Goal: Navigation & Orientation: Find specific page/section

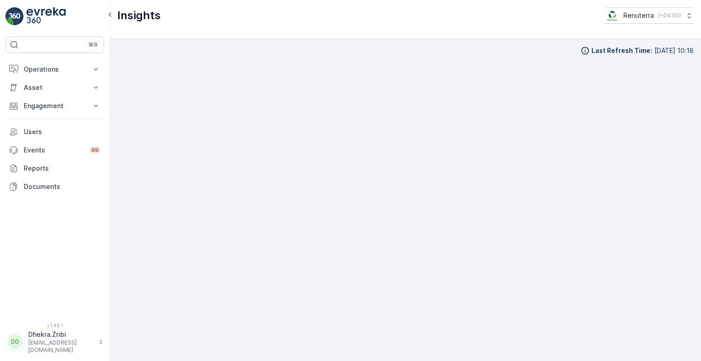
scroll to position [4527, 0]
drag, startPoint x: 0, startPoint y: 0, endPoint x: 65, endPoint y: 255, distance: 262.9
click at [65, 255] on div "⌘B Operations Insights Planning Routes & Tasks Cockpit Settings Asset Assets En…" at bounding box center [54, 174] width 99 height 275
click at [50, 72] on p "Operations" at bounding box center [55, 69] width 62 height 9
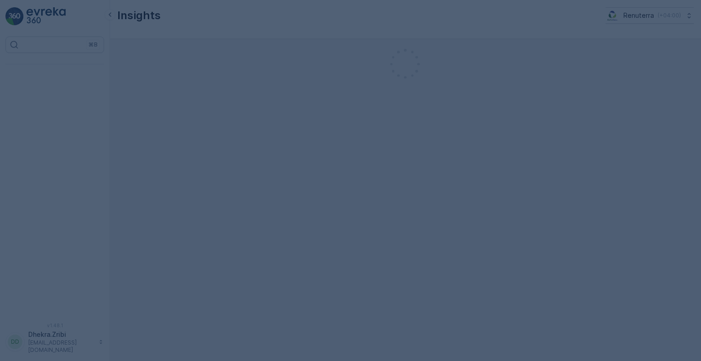
scroll to position [4527, 0]
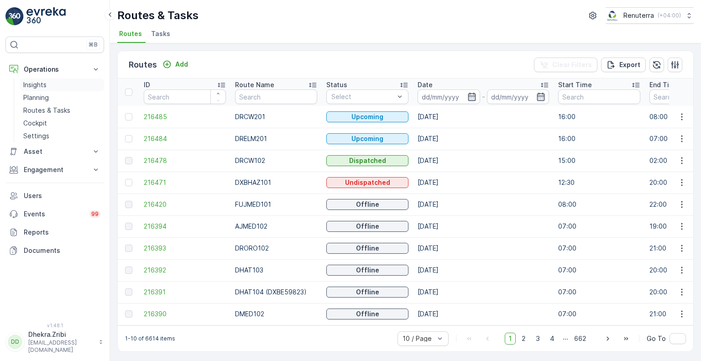
scroll to position [4527, 0]
drag, startPoint x: 0, startPoint y: 0, endPoint x: 42, endPoint y: 87, distance: 96.8
click at [42, 87] on p "Insights" at bounding box center [34, 84] width 23 height 9
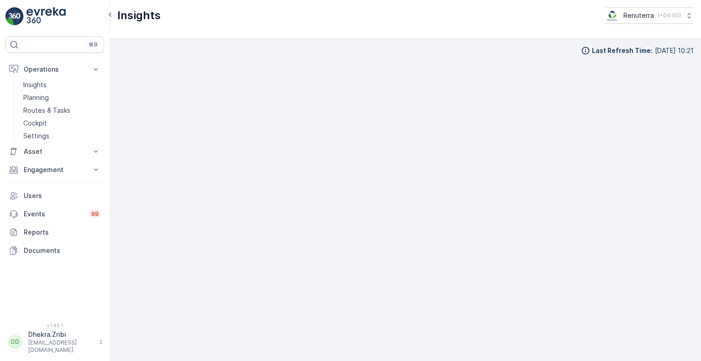
click at [259, 31] on div "Insights Renuterra ( +04:00 )" at bounding box center [405, 19] width 591 height 39
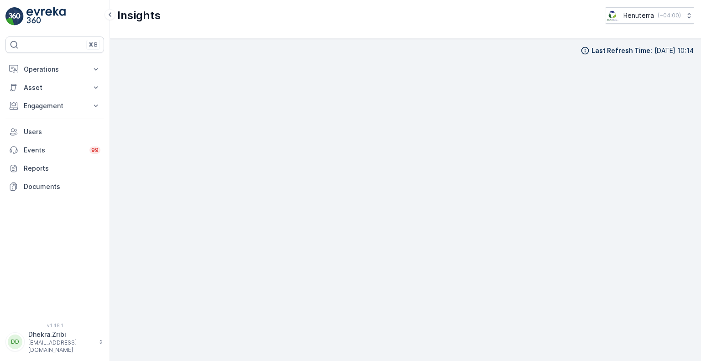
scroll to position [7, 0]
click at [116, 322] on div "Last Refresh Time : [DATE] 10:14" at bounding box center [405, 200] width 591 height 322
